Goal: Information Seeking & Learning: Learn about a topic

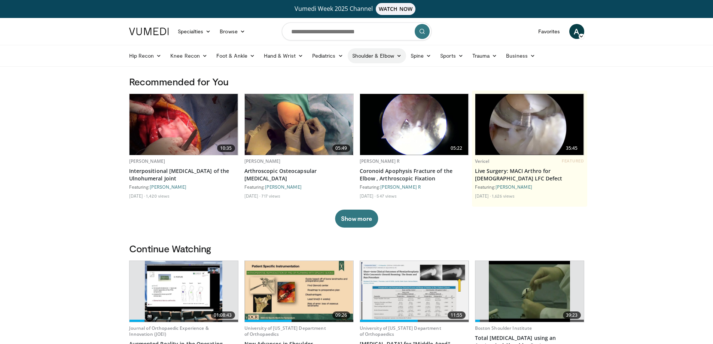
click at [396, 55] on icon at bounding box center [398, 55] width 5 height 5
click at [340, 84] on link "Shoulder" at bounding box center [361, 85] width 89 height 12
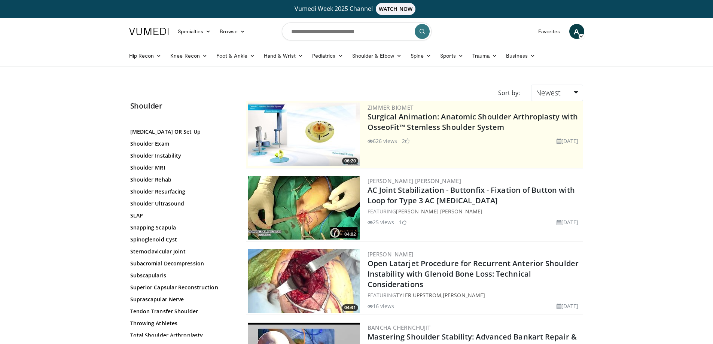
scroll to position [771, 0]
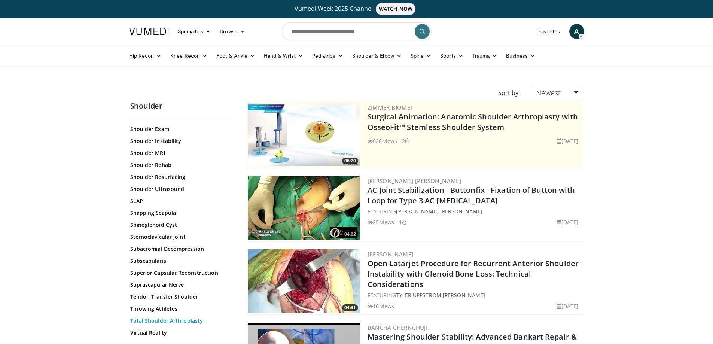
click at [181, 319] on link "Total Shoulder Arthroplasty" at bounding box center [180, 320] width 101 height 7
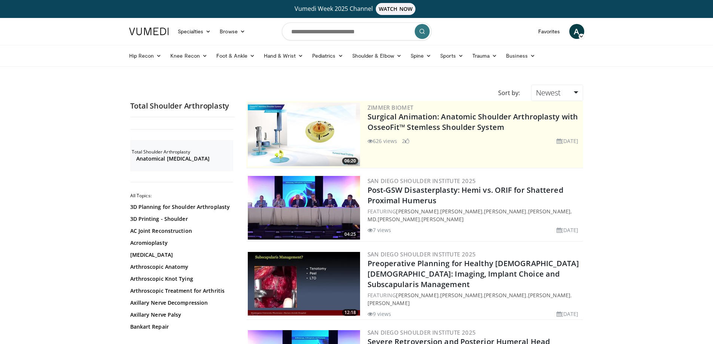
scroll to position [75, 0]
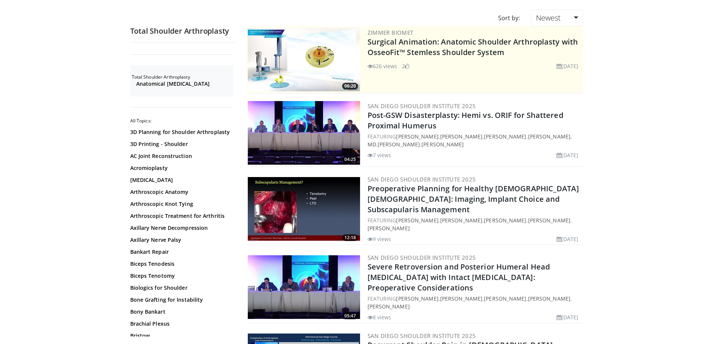
click at [312, 203] on img at bounding box center [304, 209] width 112 height 64
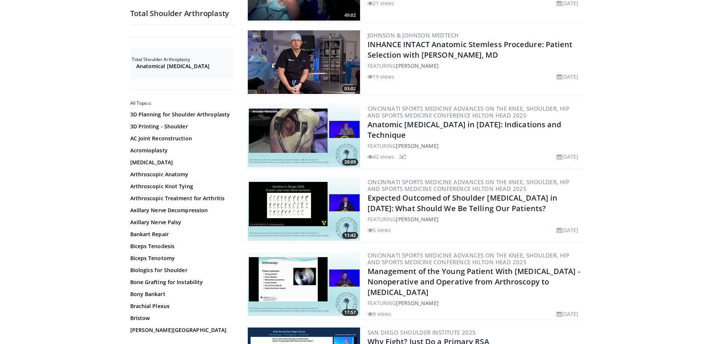
scroll to position [749, 0]
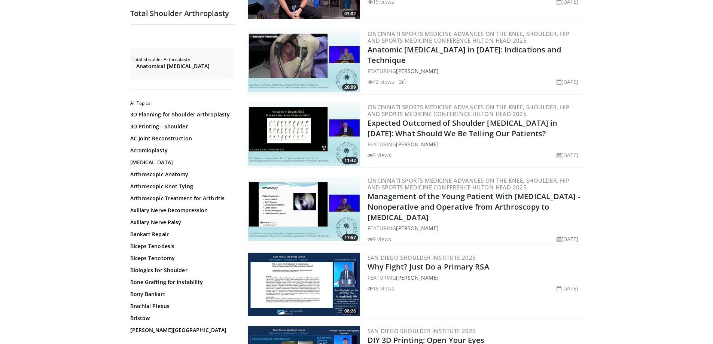
click at [292, 111] on img at bounding box center [304, 134] width 112 height 64
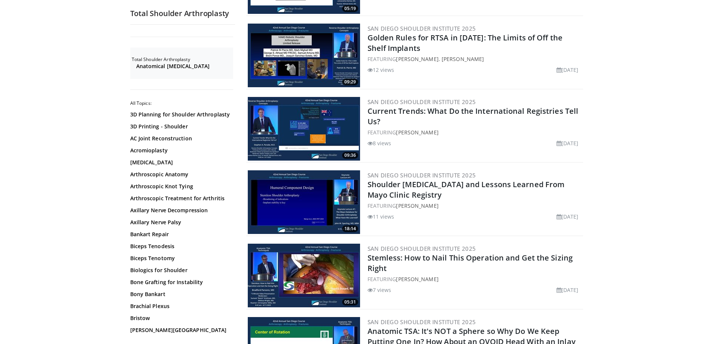
scroll to position [1236, 0]
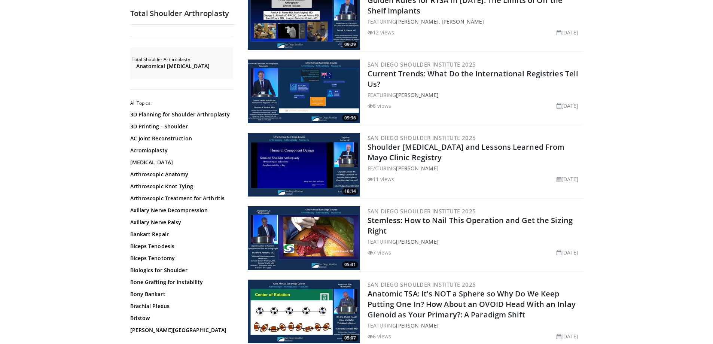
click at [320, 212] on img at bounding box center [304, 238] width 112 height 64
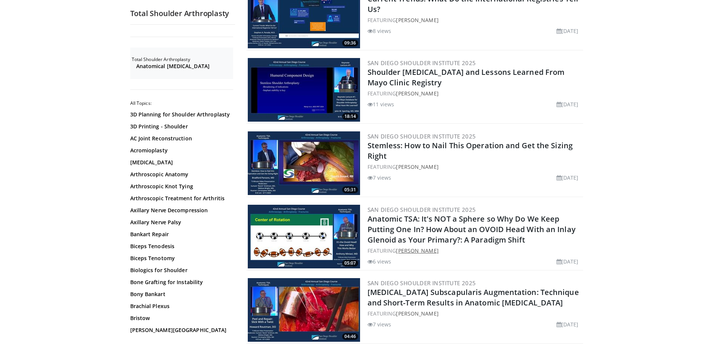
scroll to position [1348, 0]
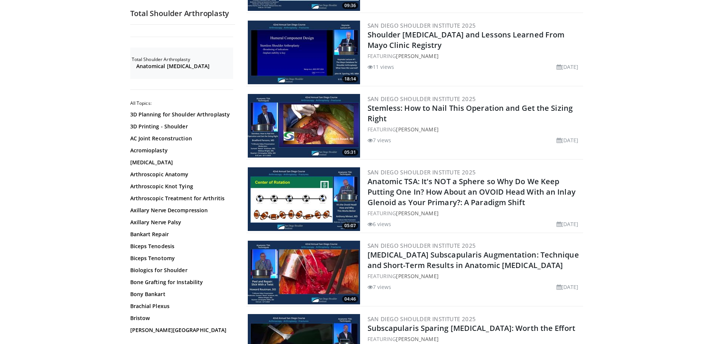
click at [308, 190] on img at bounding box center [304, 199] width 112 height 64
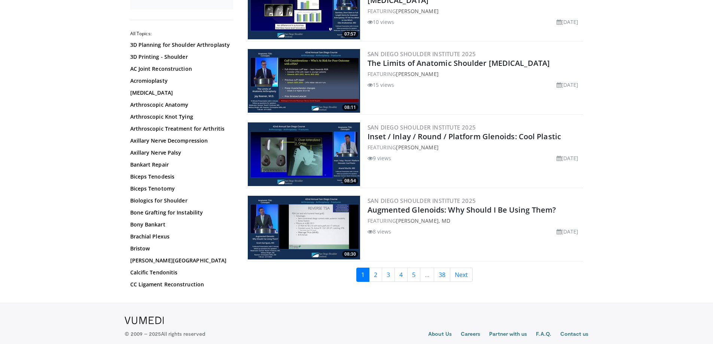
scroll to position [1768, 0]
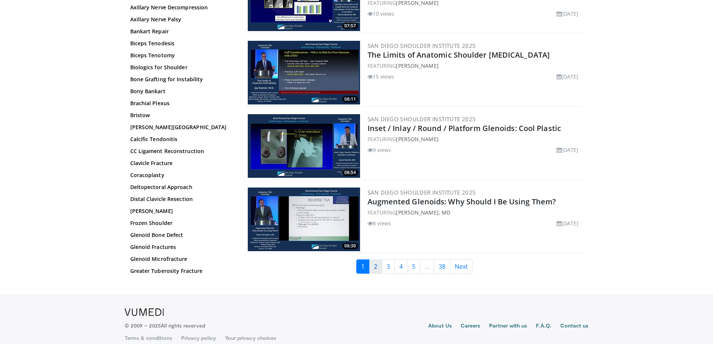
click at [381, 259] on link "2" at bounding box center [375, 266] width 13 height 14
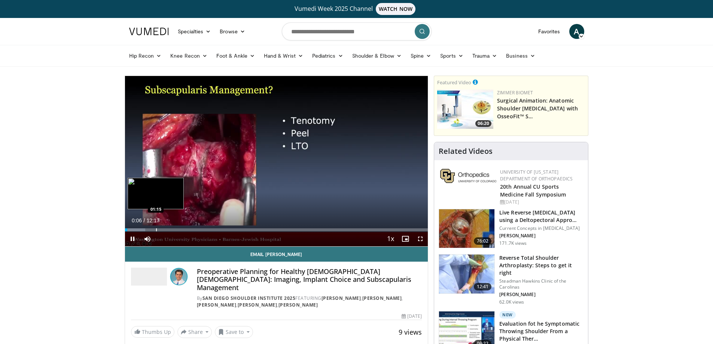
click at [156, 228] on div "Progress Bar" at bounding box center [156, 229] width 1 height 3
click at [180, 228] on div "Progress Bar" at bounding box center [180, 229] width 1 height 3
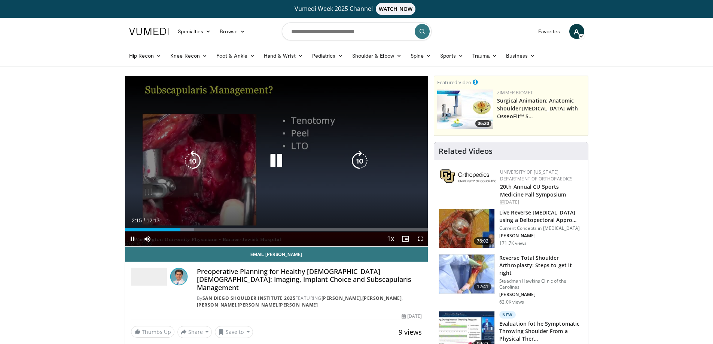
click at [208, 228] on div "Loaded : 22.87% 02:15 03:13" at bounding box center [276, 229] width 303 height 3
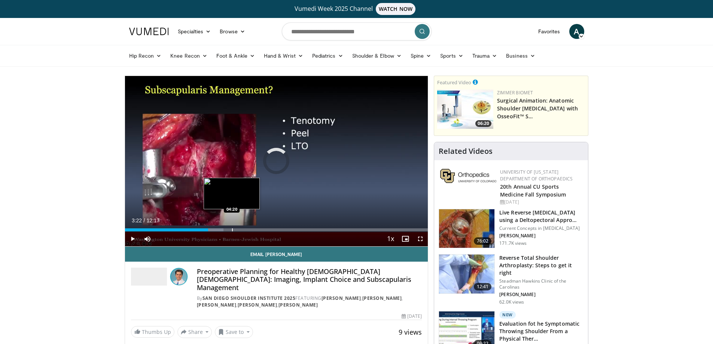
click at [233, 230] on div "Progress Bar" at bounding box center [232, 229] width 1 height 3
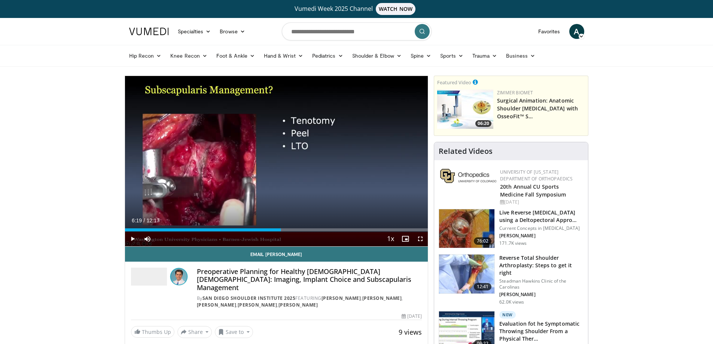
click at [282, 228] on div "Progress Bar" at bounding box center [282, 229] width 1 height 3
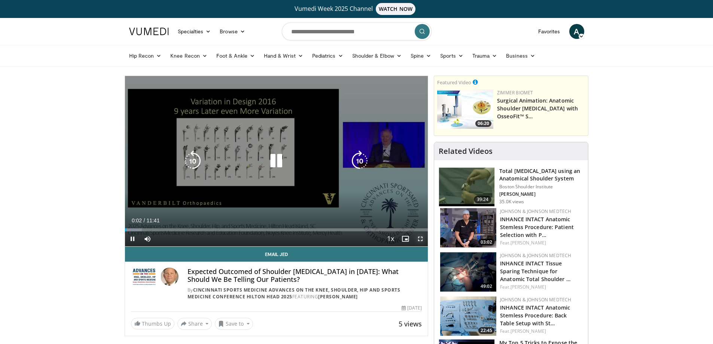
click at [419, 238] on span "Video Player" at bounding box center [420, 238] width 15 height 15
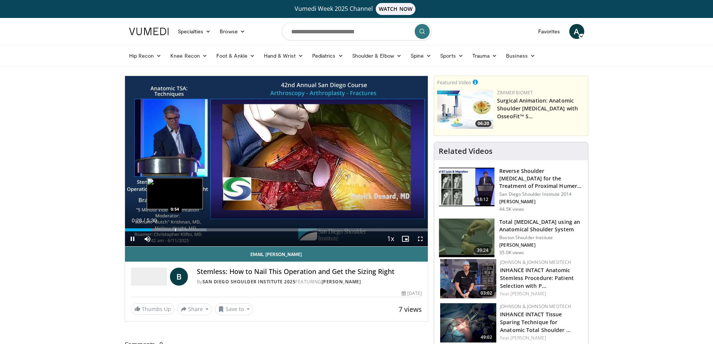
click at [175, 230] on video-js "**********" at bounding box center [276, 161] width 303 height 171
click at [168, 231] on div "Progress Bar" at bounding box center [168, 229] width 1 height 3
click at [176, 230] on div "Progress Bar" at bounding box center [176, 229] width 1 height 3
click at [191, 229] on div "Progress Bar" at bounding box center [191, 229] width 1 height 3
click at [199, 229] on video-js "**********" at bounding box center [276, 161] width 303 height 171
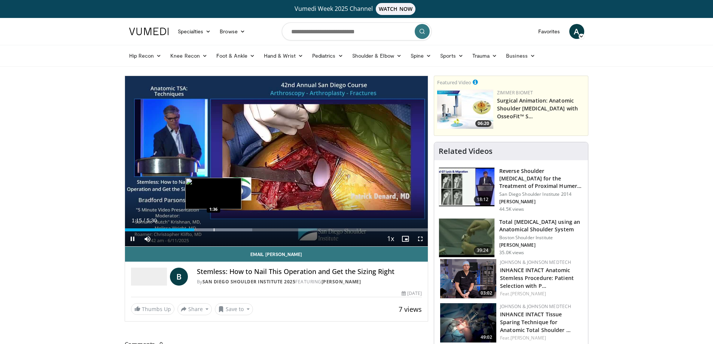
click at [214, 229] on div "Progress Bar" at bounding box center [214, 229] width 1 height 3
click at [421, 240] on span "Video Player" at bounding box center [420, 238] width 15 height 15
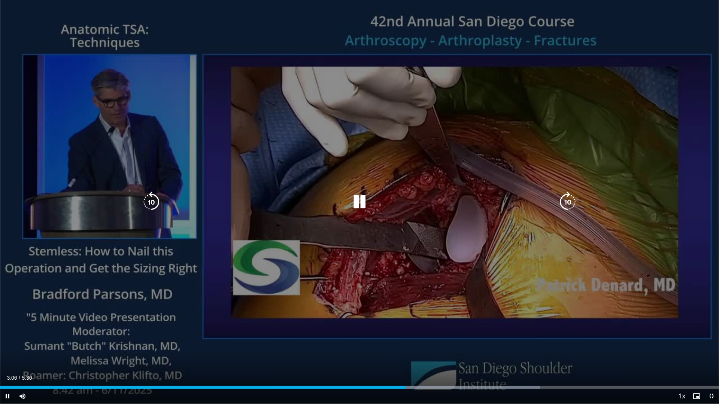
click at [49, 37] on div "10 seconds Tap to unmute" at bounding box center [359, 202] width 719 height 404
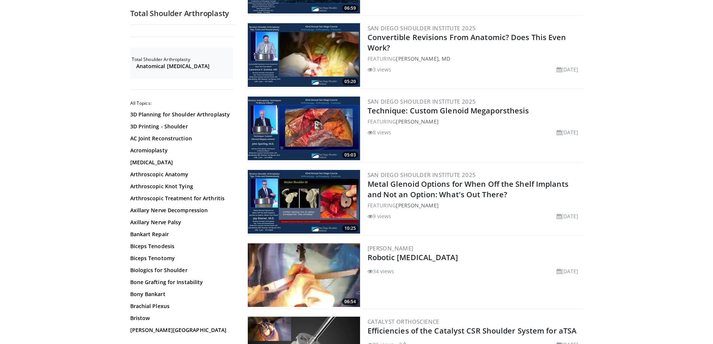
scroll to position [337, 0]
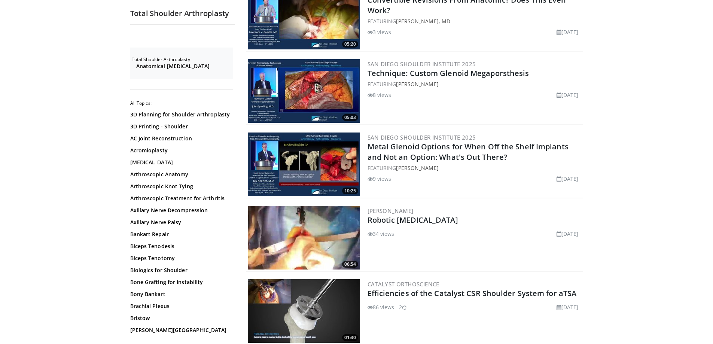
click at [311, 238] on img at bounding box center [304, 238] width 112 height 64
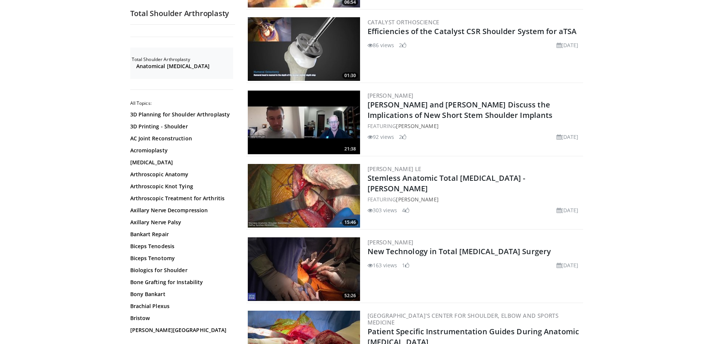
scroll to position [636, 0]
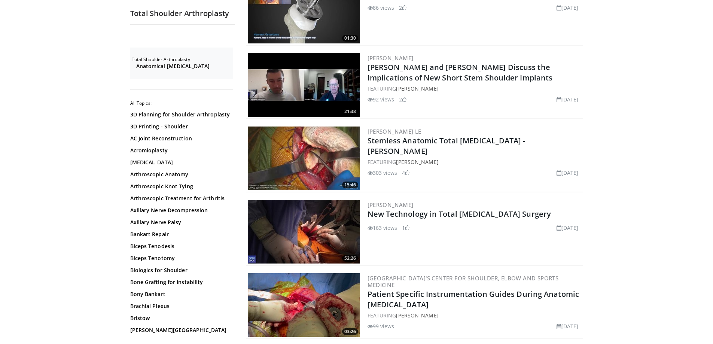
click at [323, 162] on img at bounding box center [304, 159] width 112 height 64
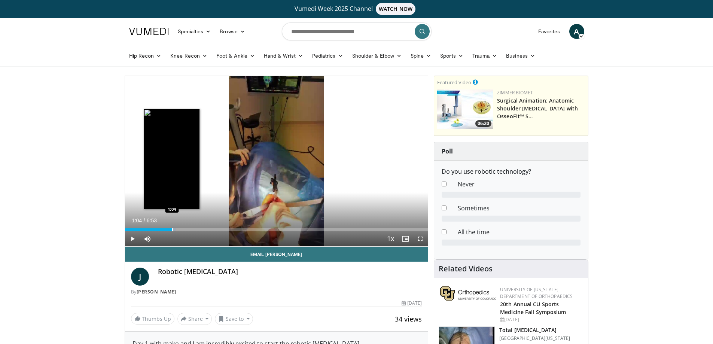
click at [172, 228] on div "Progress Bar" at bounding box center [172, 229] width 1 height 3
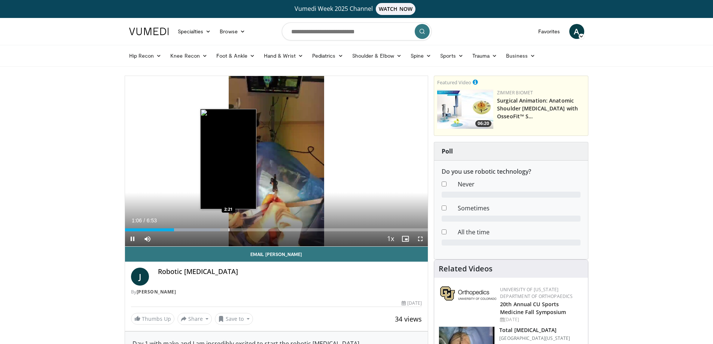
click at [228, 225] on div "Loaded : 31.40% 1:06 2:21" at bounding box center [276, 227] width 303 height 7
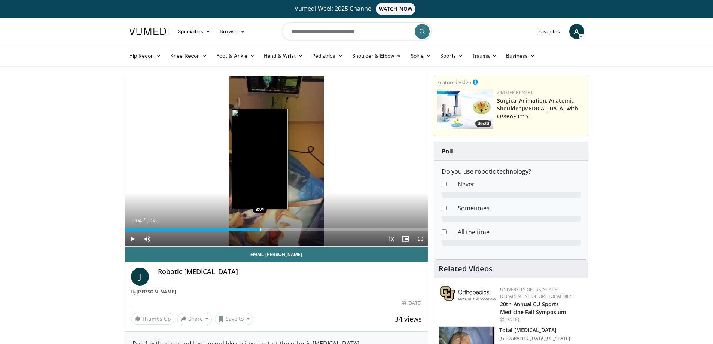
click at [260, 227] on div "Loaded : 50.72% 3:03 3:04" at bounding box center [276, 227] width 303 height 7
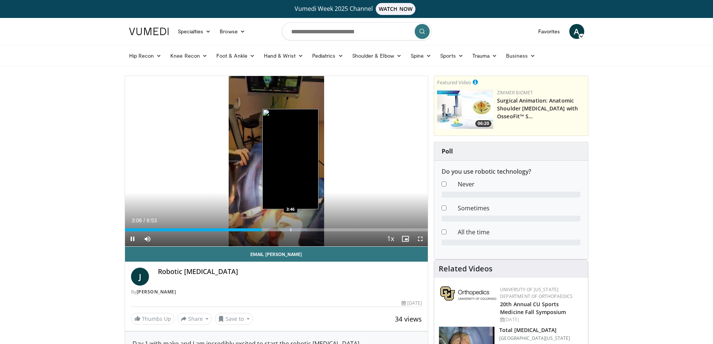
click at [290, 229] on div "Loaded : 60.38% 3:06 3:46" at bounding box center [276, 229] width 303 height 3
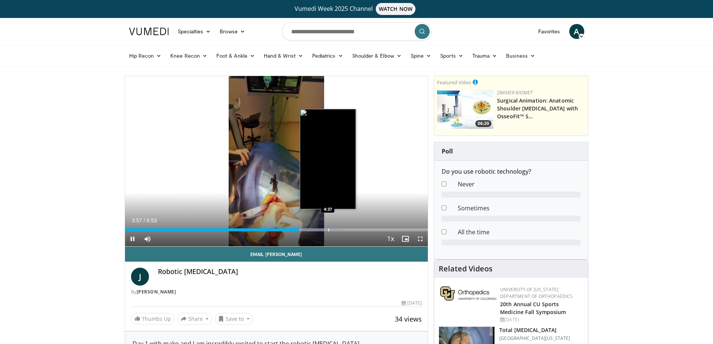
click at [328, 230] on div "Progress Bar" at bounding box center [328, 229] width 1 height 3
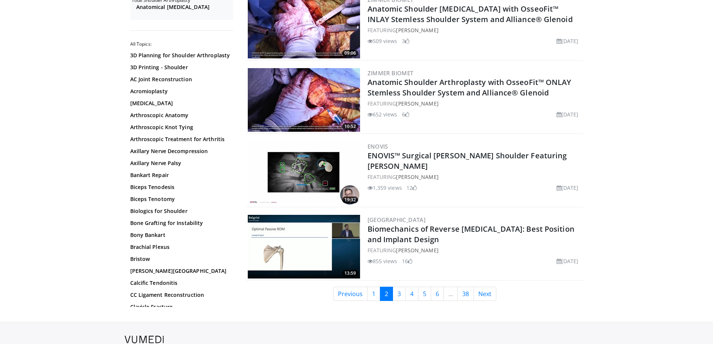
scroll to position [1759, 0]
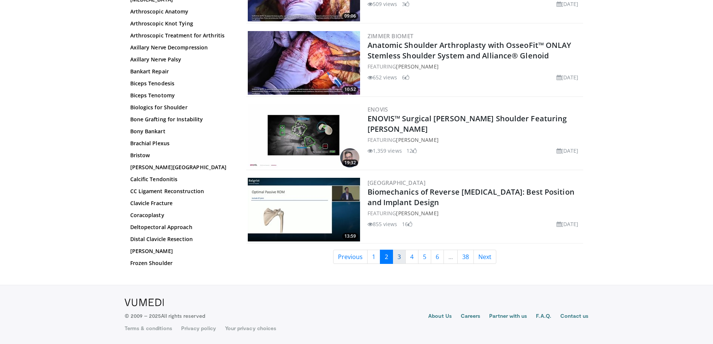
click at [398, 254] on link "3" at bounding box center [399, 257] width 13 height 14
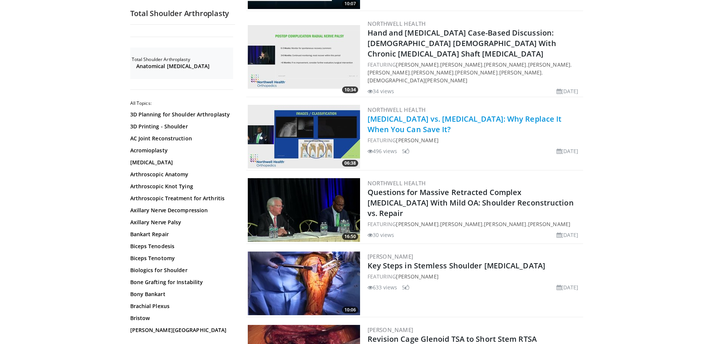
scroll to position [599, 0]
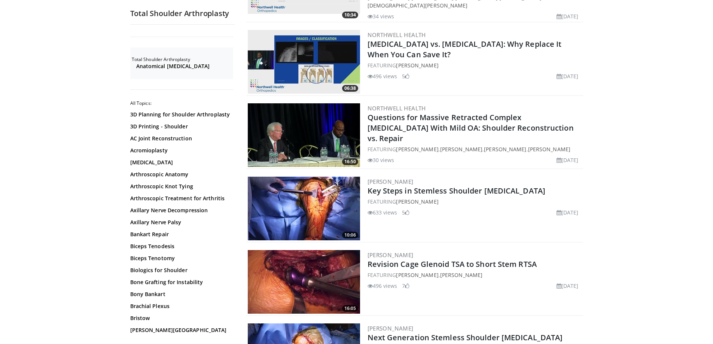
click at [323, 194] on img at bounding box center [304, 209] width 112 height 64
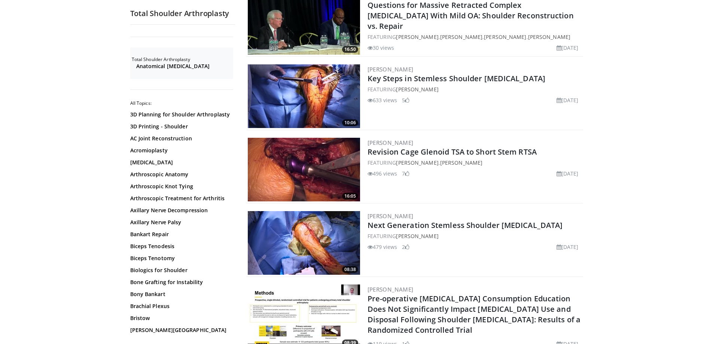
scroll to position [749, 0]
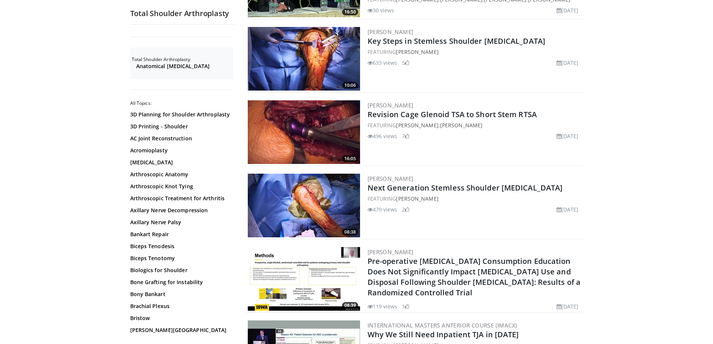
click at [329, 197] on img at bounding box center [304, 206] width 112 height 64
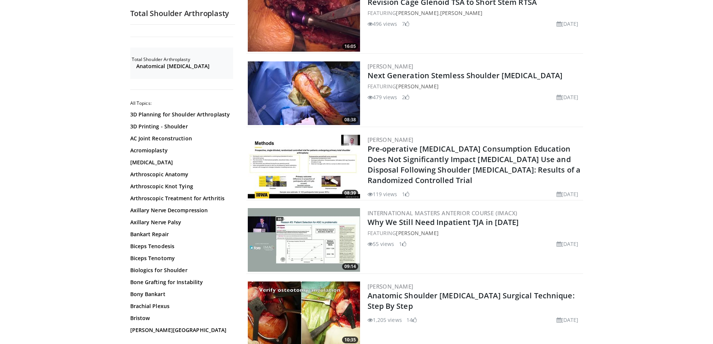
scroll to position [936, 0]
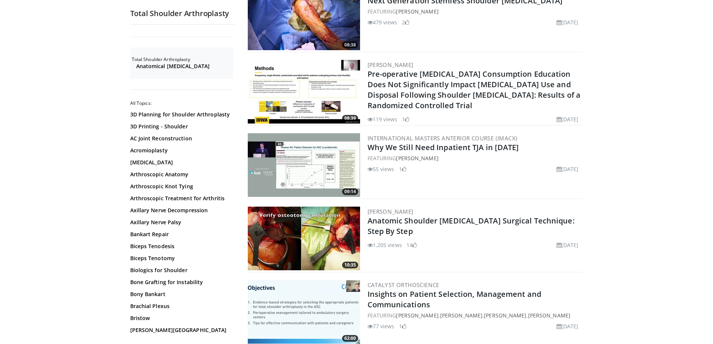
click at [298, 225] on img at bounding box center [304, 239] width 112 height 64
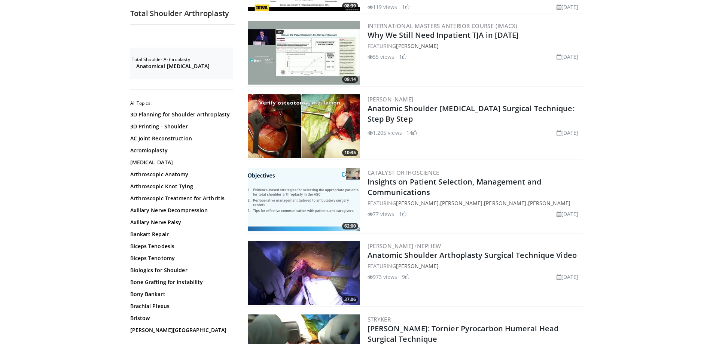
scroll to position [1123, 0]
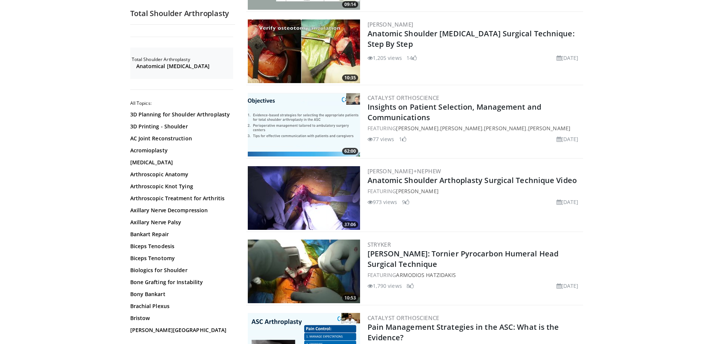
click at [298, 189] on img at bounding box center [304, 198] width 112 height 64
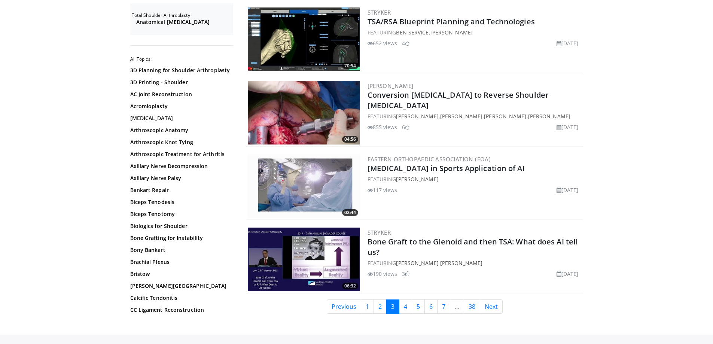
scroll to position [1760, 0]
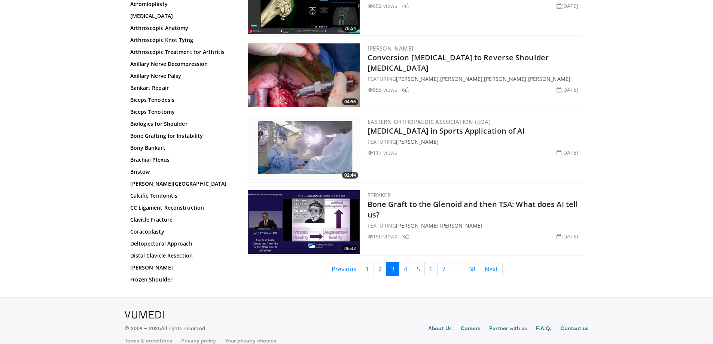
click at [323, 139] on img at bounding box center [304, 149] width 112 height 64
click at [405, 262] on link "4" at bounding box center [405, 269] width 13 height 14
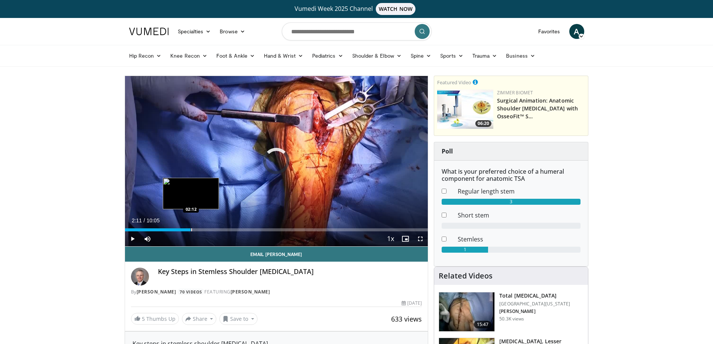
click at [191, 227] on div "Loaded : 0.00% 02:11 02:12" at bounding box center [276, 227] width 303 height 7
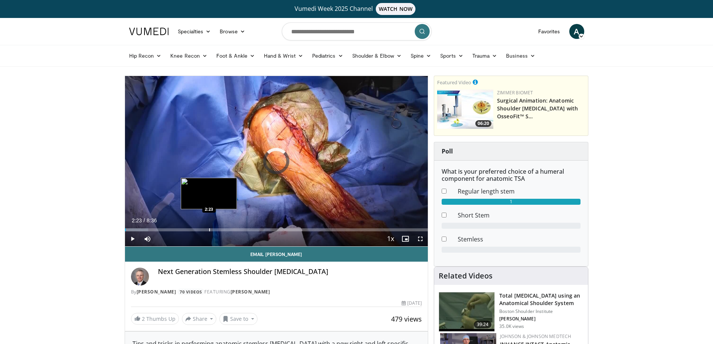
click at [209, 227] on div "Loaded : 7.71% 0:01 2:23" at bounding box center [276, 227] width 303 height 7
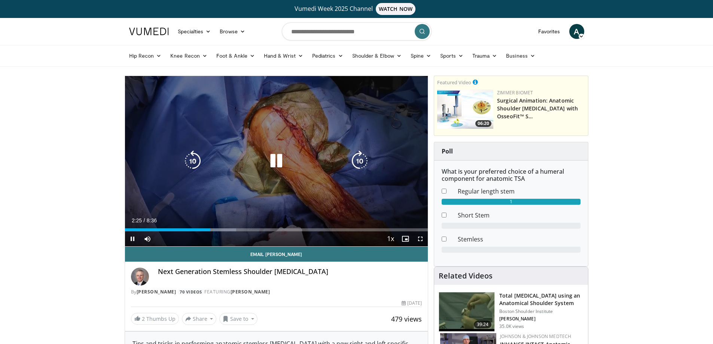
click at [246, 227] on video-js "**********" at bounding box center [276, 161] width 303 height 171
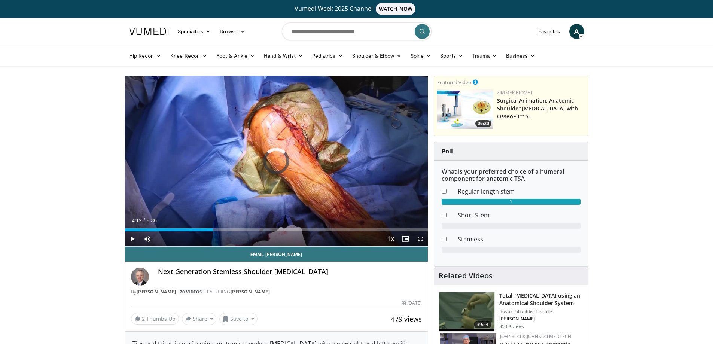
click at [273, 227] on div "Loaded : 0.00% 4:12 4:12" at bounding box center [276, 227] width 303 height 7
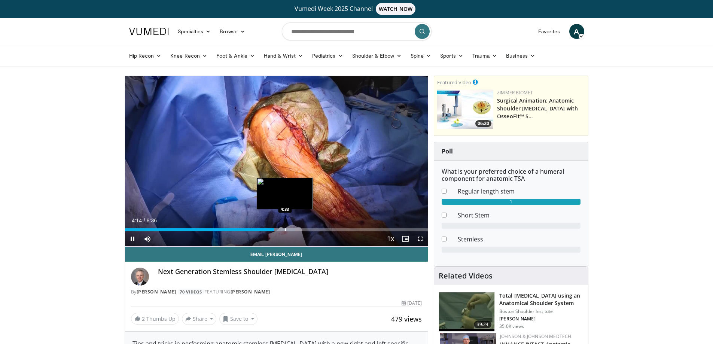
click at [286, 228] on div "Progress Bar" at bounding box center [285, 229] width 1 height 3
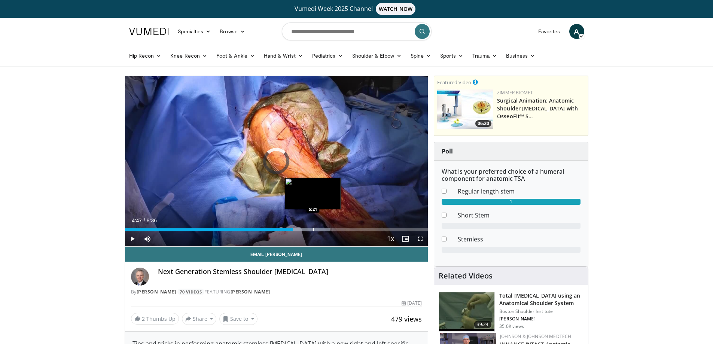
click at [314, 228] on div "Progress Bar" at bounding box center [313, 229] width 1 height 3
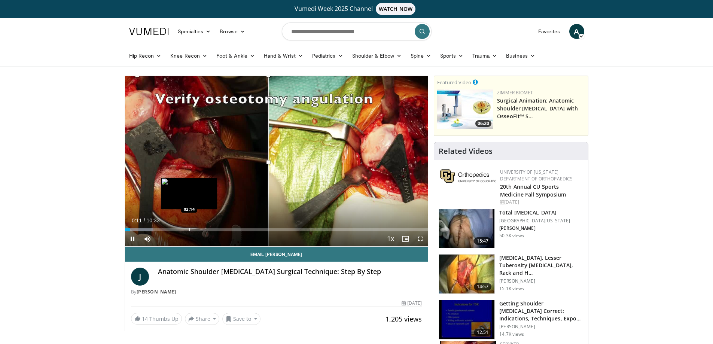
click at [189, 228] on div "Loaded : 9.38% 00:11 02:14" at bounding box center [276, 227] width 303 height 7
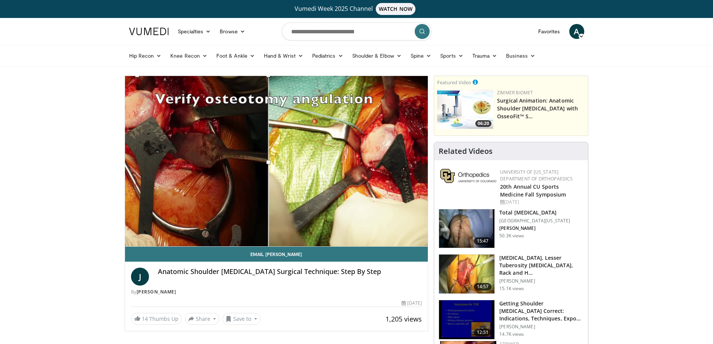
click at [213, 228] on div "10 seconds Tap to unmute" at bounding box center [276, 161] width 303 height 170
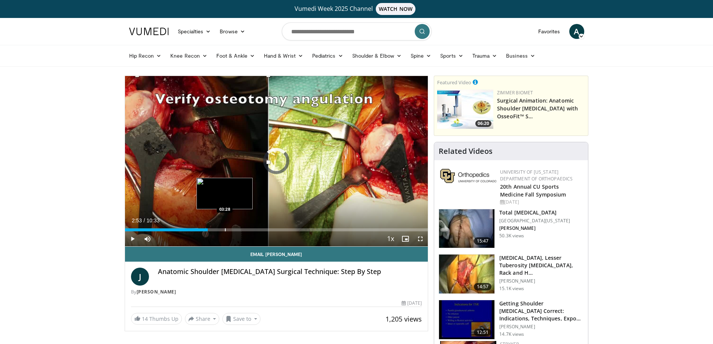
drag, startPoint x: 193, startPoint y: 231, endPoint x: 229, endPoint y: 227, distance: 36.2
click at [229, 227] on div "Loaded : 0.00% 03:10 03:28" at bounding box center [276, 227] width 303 height 7
click at [132, 239] on span "Video Player" at bounding box center [132, 238] width 15 height 15
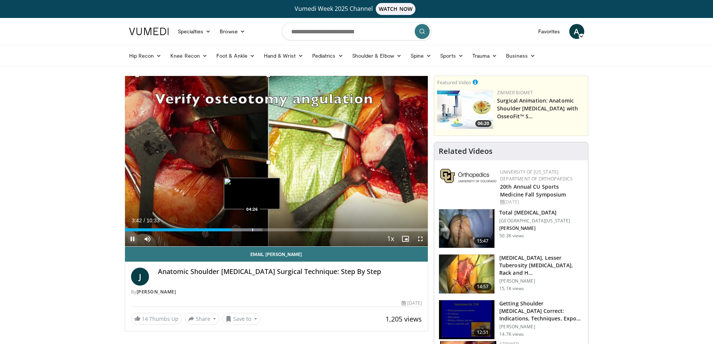
click at [253, 228] on div "Progress Bar" at bounding box center [252, 229] width 1 height 3
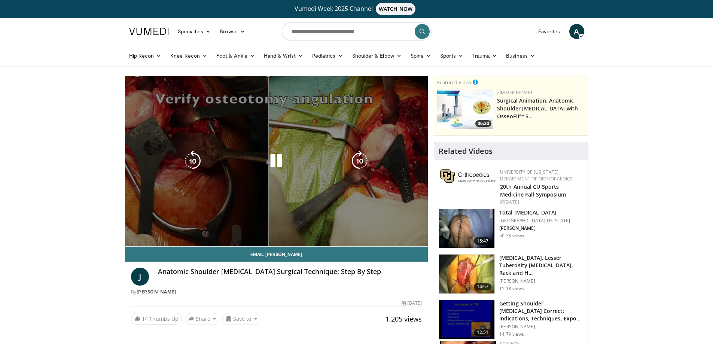
click at [277, 227] on video-js "**********" at bounding box center [276, 161] width 303 height 171
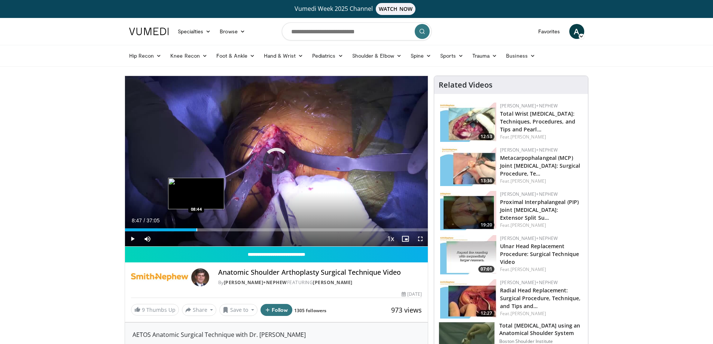
click at [197, 228] on div "Progress Bar" at bounding box center [197, 229] width 1 height 3
click at [233, 227] on div "Loaded : 26.74% 13:11 13:11" at bounding box center [276, 227] width 303 height 7
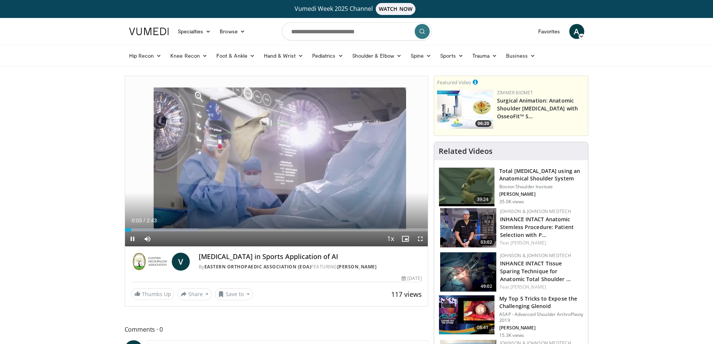
click at [204, 231] on div "Current Time 0:03 / Duration 2:43 Pause Skip Backward Skip Forward Mute Loaded …" at bounding box center [276, 238] width 303 height 15
click at [195, 228] on div "Progress Bar" at bounding box center [195, 229] width 1 height 3
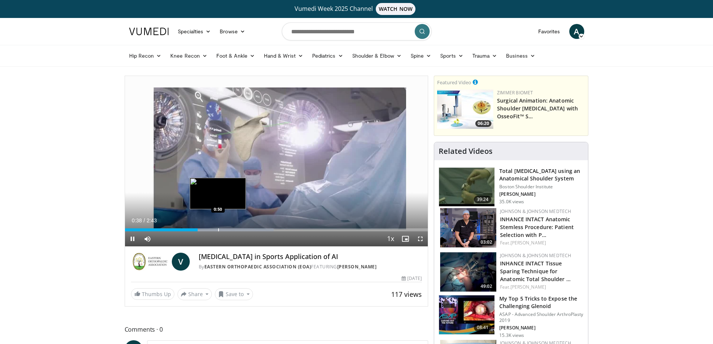
click at [218, 228] on div "Progress Bar" at bounding box center [218, 229] width 1 height 3
click at [244, 227] on div "Loaded : 72.99% 0:51 1:03" at bounding box center [276, 227] width 303 height 7
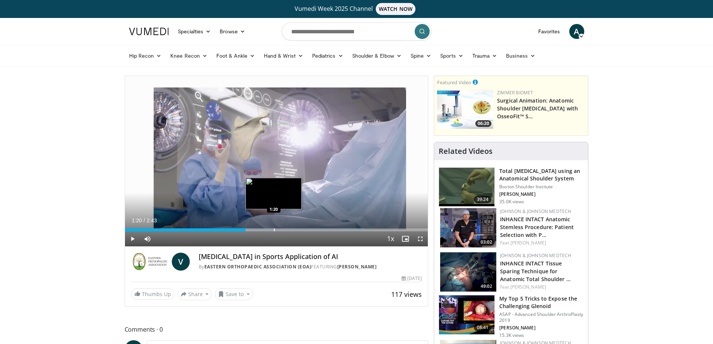
click at [274, 228] on div "Loaded : 79.08% 1:20 1:20" at bounding box center [276, 227] width 303 height 7
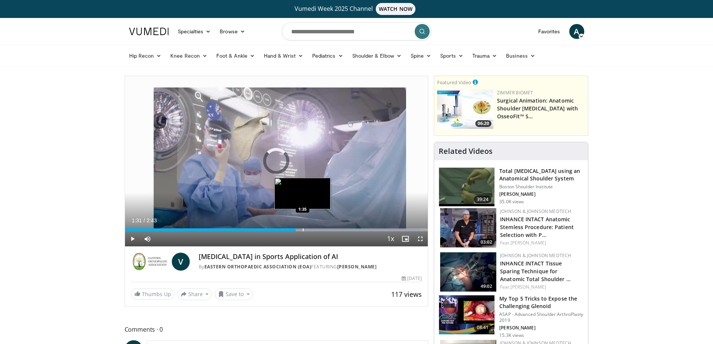
click at [303, 228] on div "Loaded : 97.33% 1:31 1:35" at bounding box center [276, 227] width 303 height 7
click at [324, 230] on div "Progress Bar" at bounding box center [324, 229] width 1 height 3
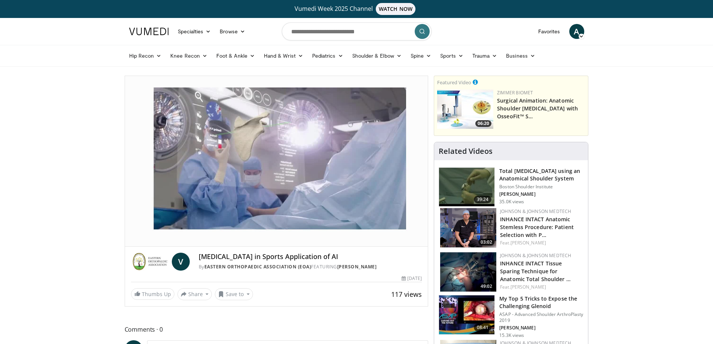
scroll to position [37, 0]
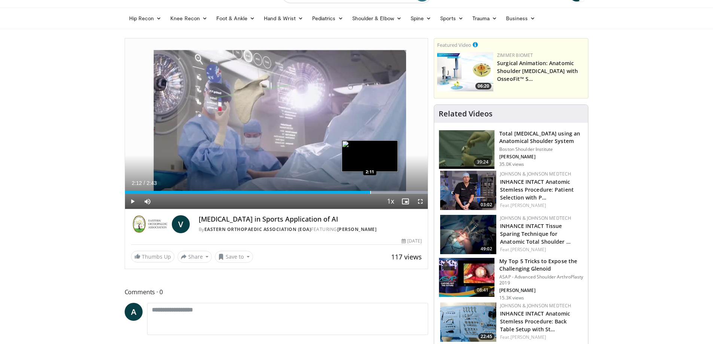
click at [370, 191] on div "Progress Bar" at bounding box center [370, 192] width 1 height 3
click at [381, 191] on div "Progress Bar" at bounding box center [381, 192] width 1 height 3
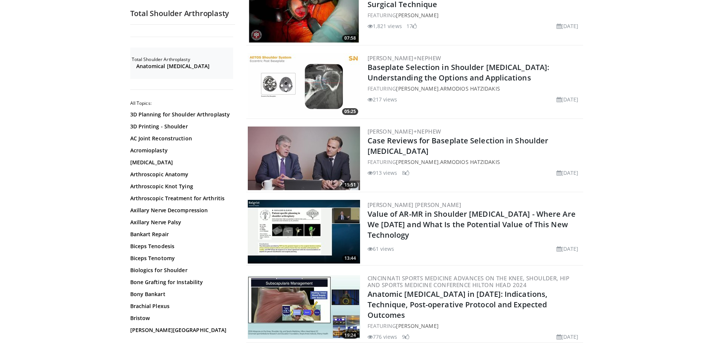
scroll to position [674, 0]
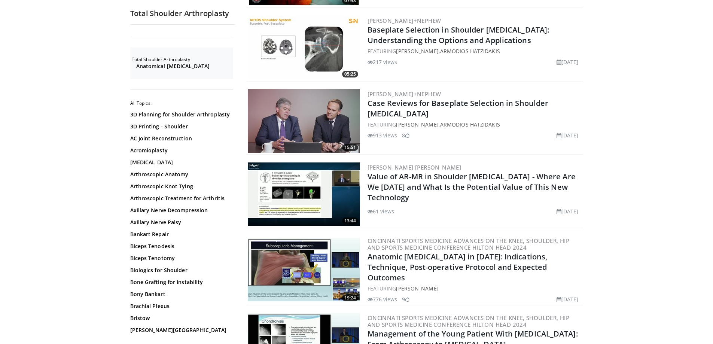
click at [279, 261] on img at bounding box center [304, 270] width 112 height 64
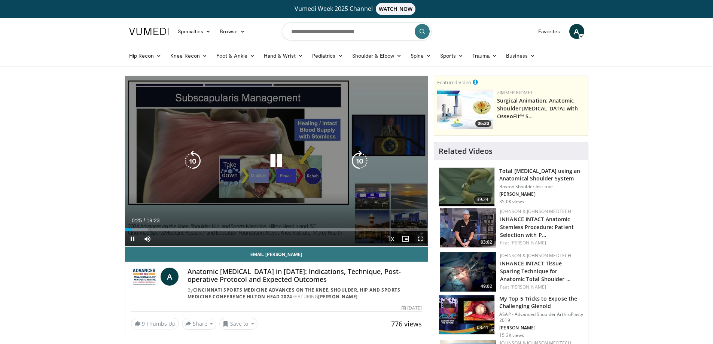
click at [422, 237] on span "Video Player" at bounding box center [420, 238] width 15 height 15
drag, startPoint x: 419, startPoint y: 238, endPoint x: 419, endPoint y: 283, distance: 45.3
click at [419, 238] on span "Video Player" at bounding box center [420, 238] width 15 height 15
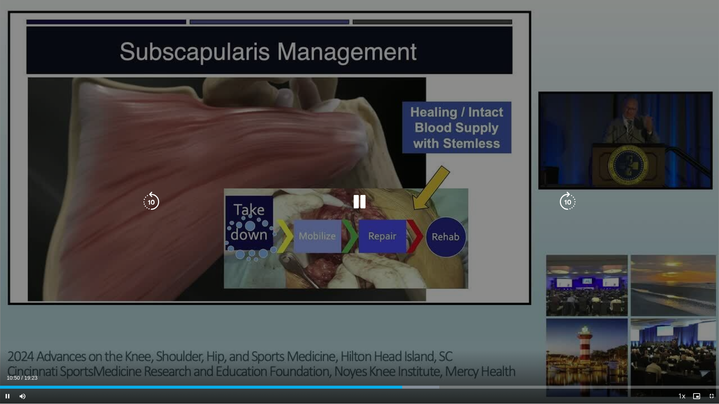
click at [361, 273] on div "10 seconds Tap to unmute" at bounding box center [359, 202] width 719 height 404
click at [353, 200] on icon "Video Player" at bounding box center [359, 202] width 21 height 21
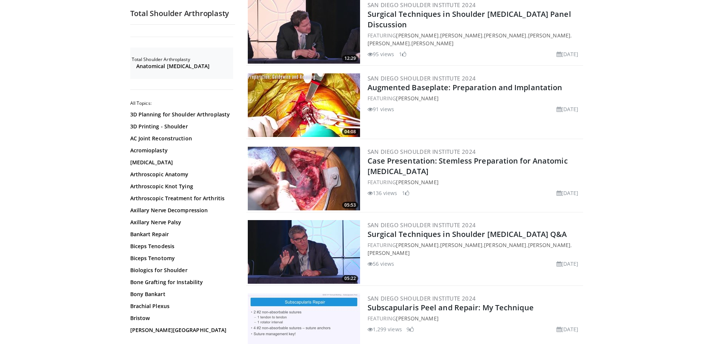
scroll to position [1760, 0]
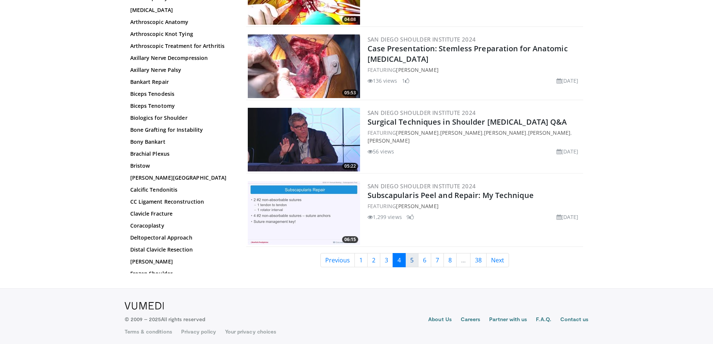
click at [414, 259] on link "5" at bounding box center [411, 260] width 13 height 14
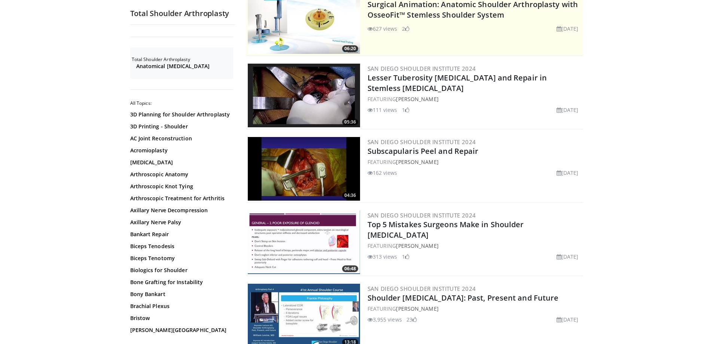
scroll to position [187, 0]
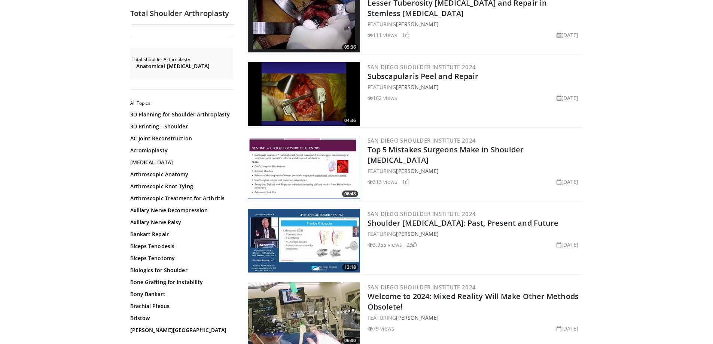
click at [306, 234] on img at bounding box center [304, 241] width 112 height 64
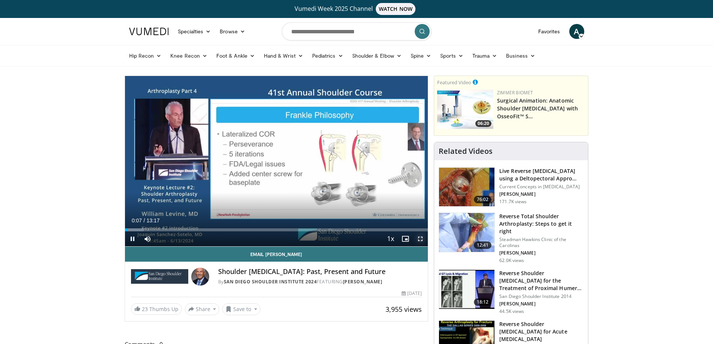
click at [421, 238] on span "Video Player" at bounding box center [420, 238] width 15 height 15
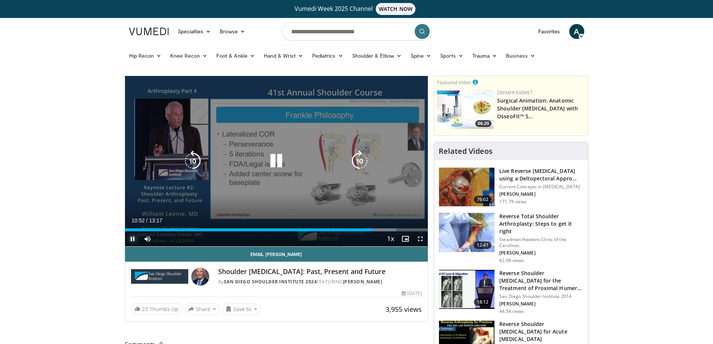
click at [133, 240] on span "Video Player" at bounding box center [132, 238] width 15 height 15
